Goal: Information Seeking & Learning: Learn about a topic

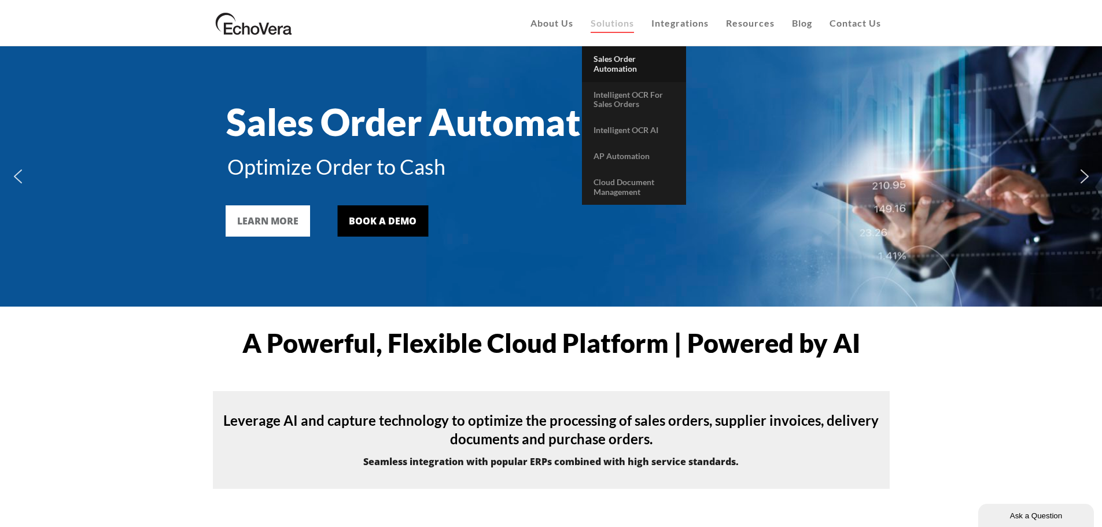
click at [615, 62] on span "Sales Order Automation" at bounding box center [614, 64] width 43 height 20
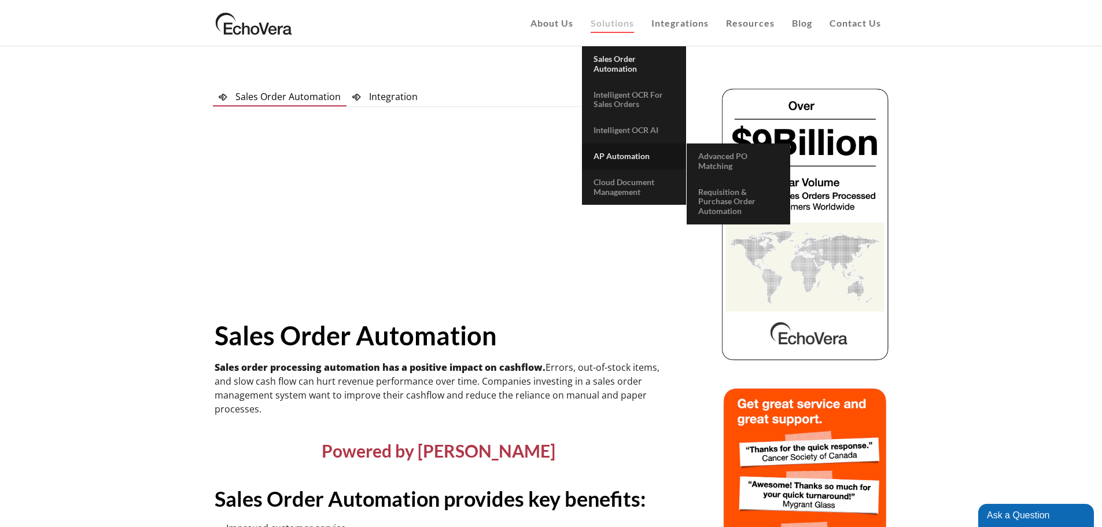
click at [606, 157] on span "AP Automation" at bounding box center [621, 156] width 56 height 10
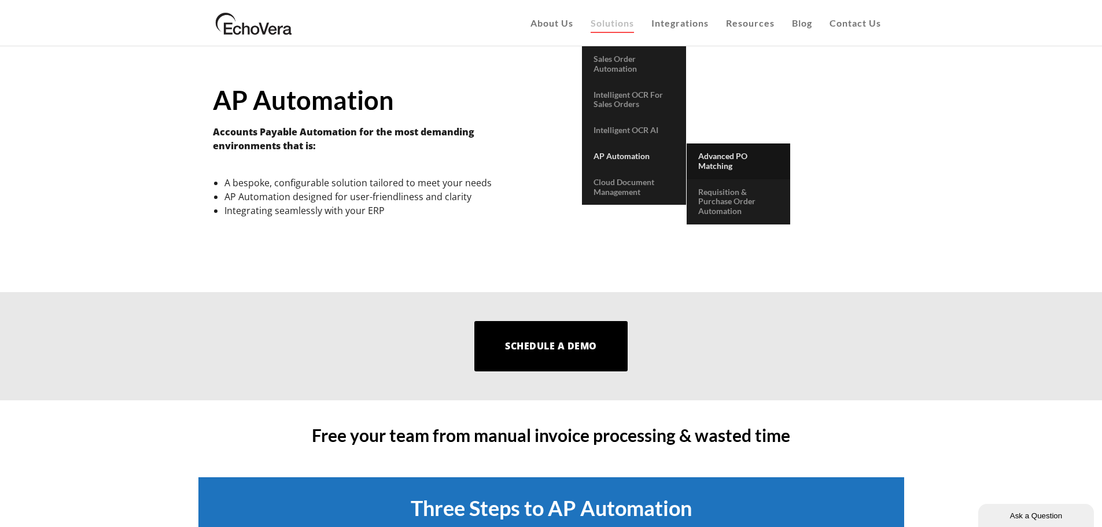
click at [710, 156] on span "Advanced PO Matching" at bounding box center [722, 161] width 49 height 20
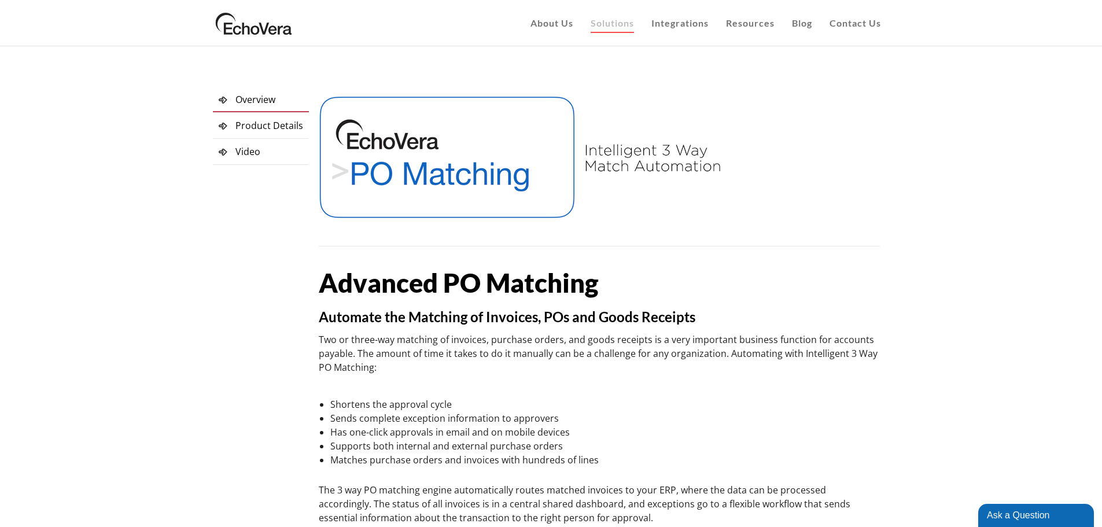
click at [259, 126] on span "Product Details" at bounding box center [269, 125] width 68 height 13
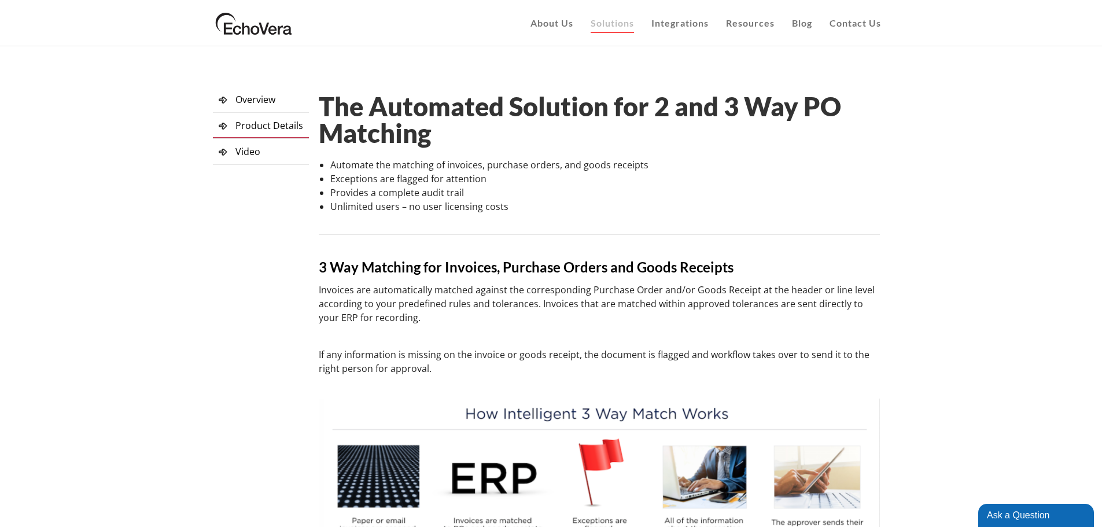
click at [260, 101] on span "Overview" at bounding box center [255, 99] width 40 height 13
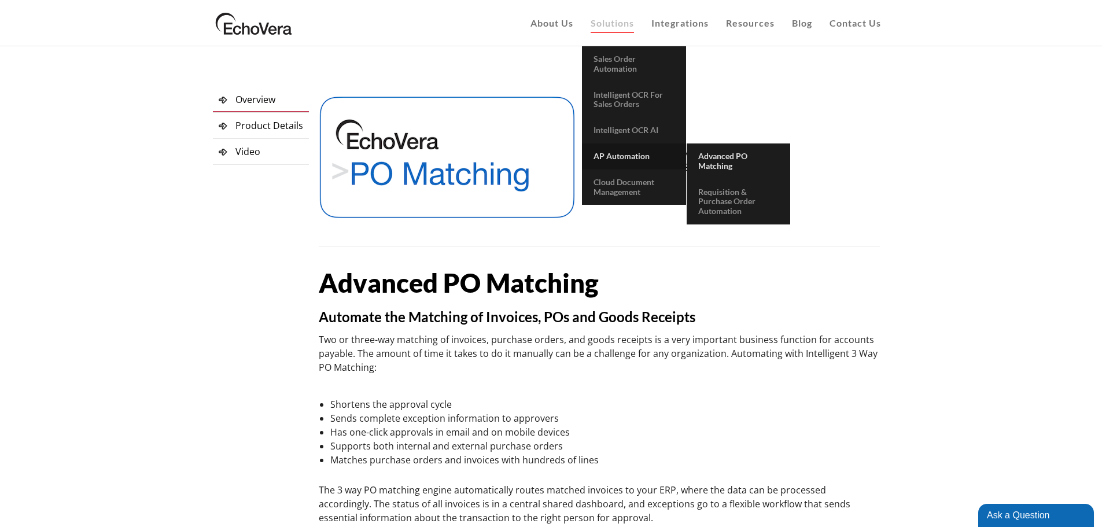
click at [599, 156] on span "AP Automation" at bounding box center [621, 156] width 56 height 10
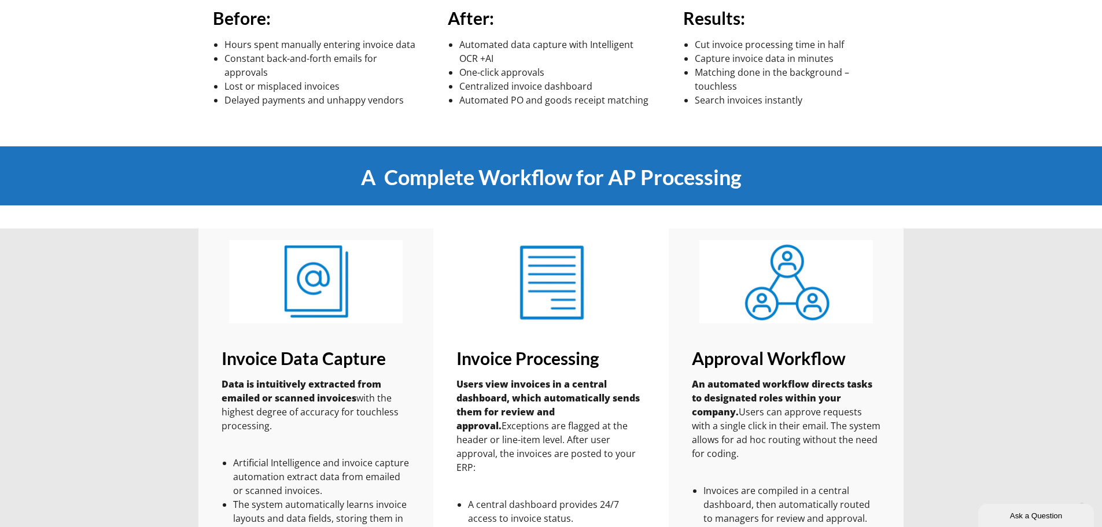
scroll to position [738, 0]
